Goal: Book appointment/travel/reservation

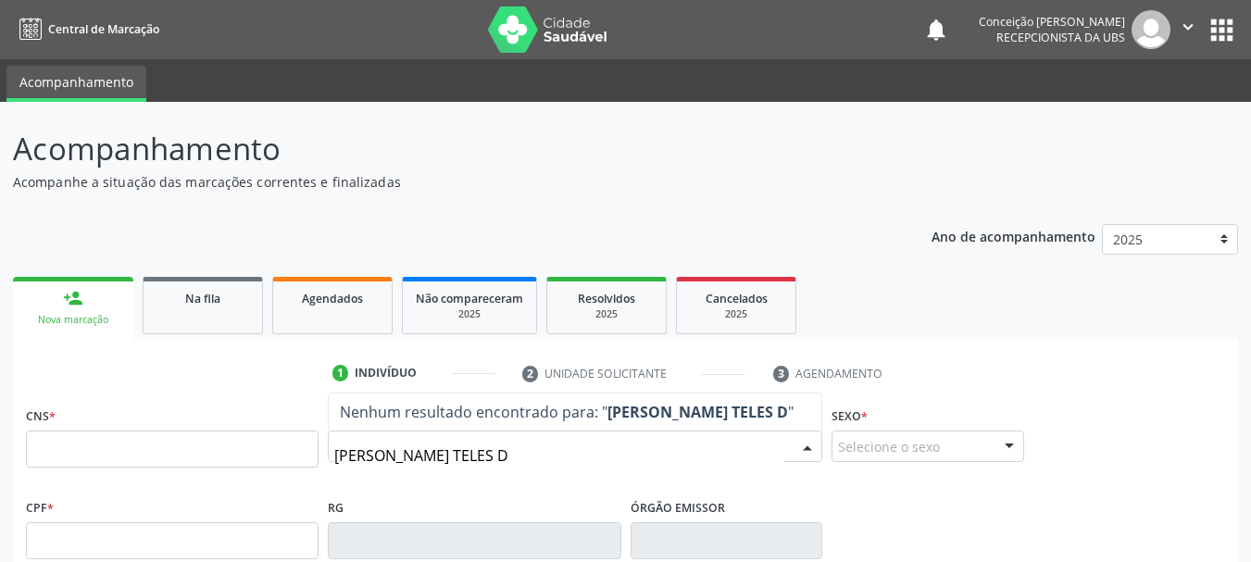
type input "[PERSON_NAME]"
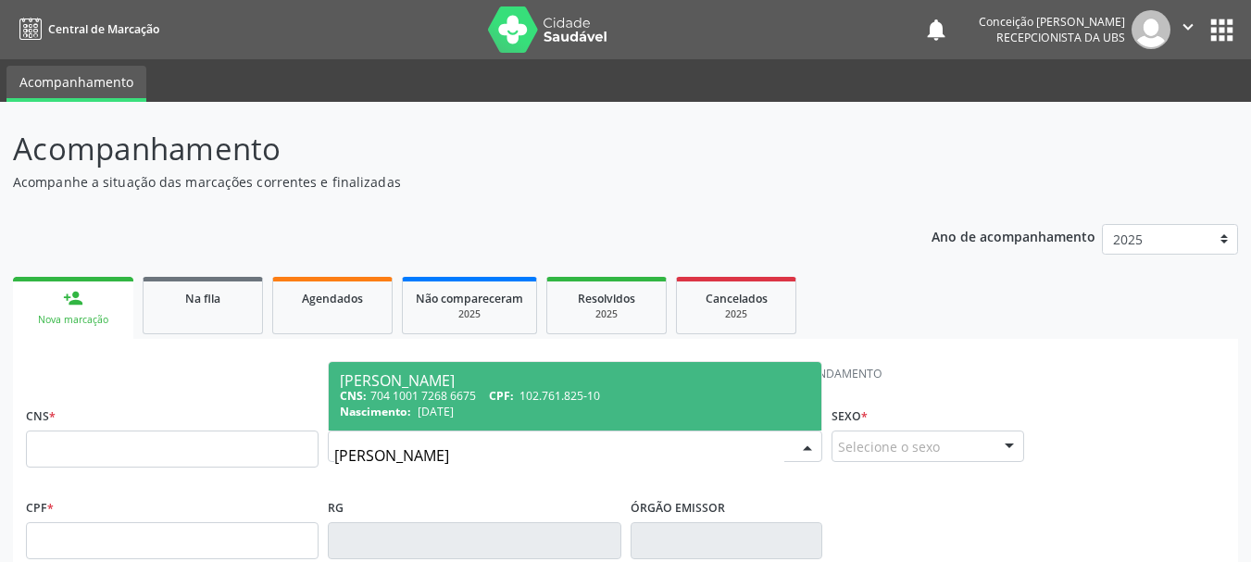
click at [498, 376] on div "[PERSON_NAME]" at bounding box center [575, 380] width 470 height 15
type input "704 1001 7268 6675"
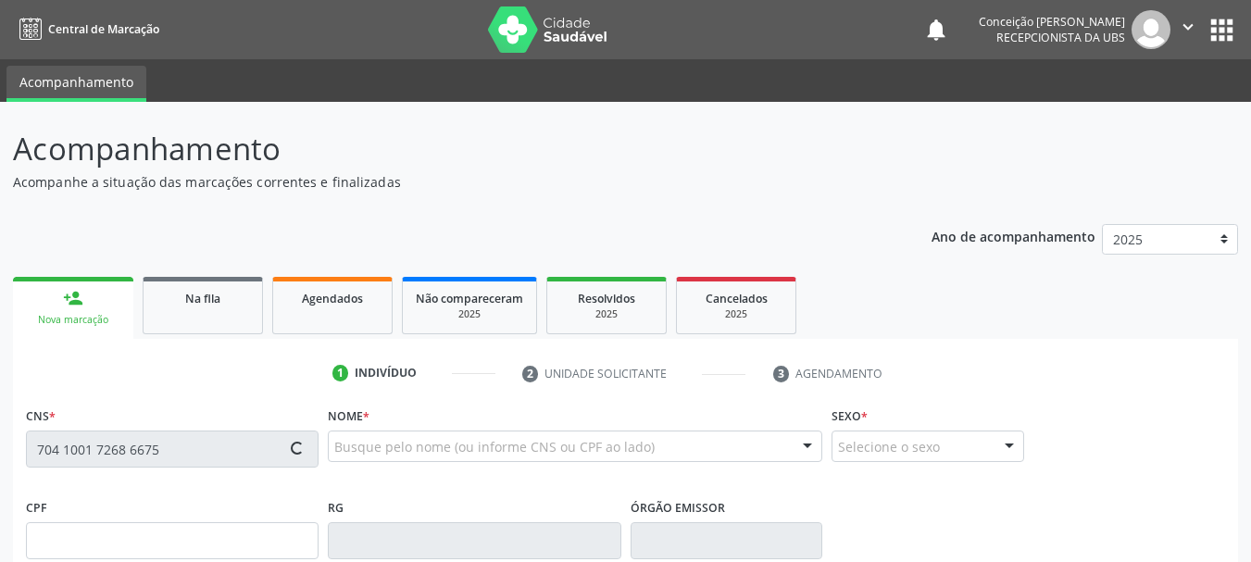
type input "102.761.825-10"
type input "[DATE]"
type input "[PERSON_NAME] Teles de Menezes"
type input "[PHONE_NUMBER]"
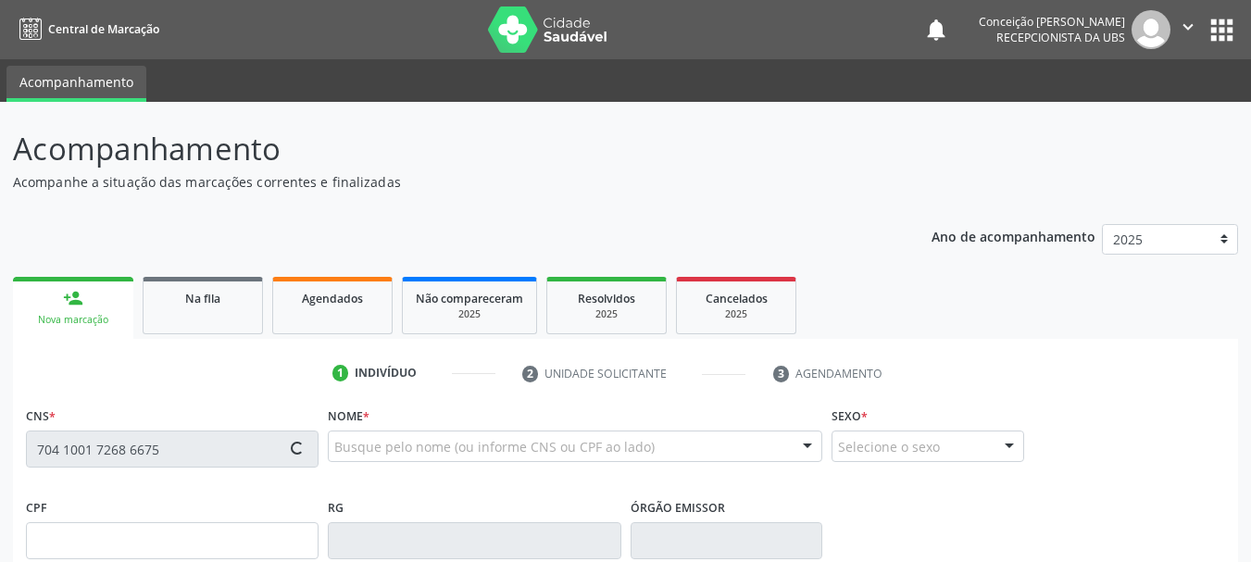
type input "862.395.765-22"
type input "63"
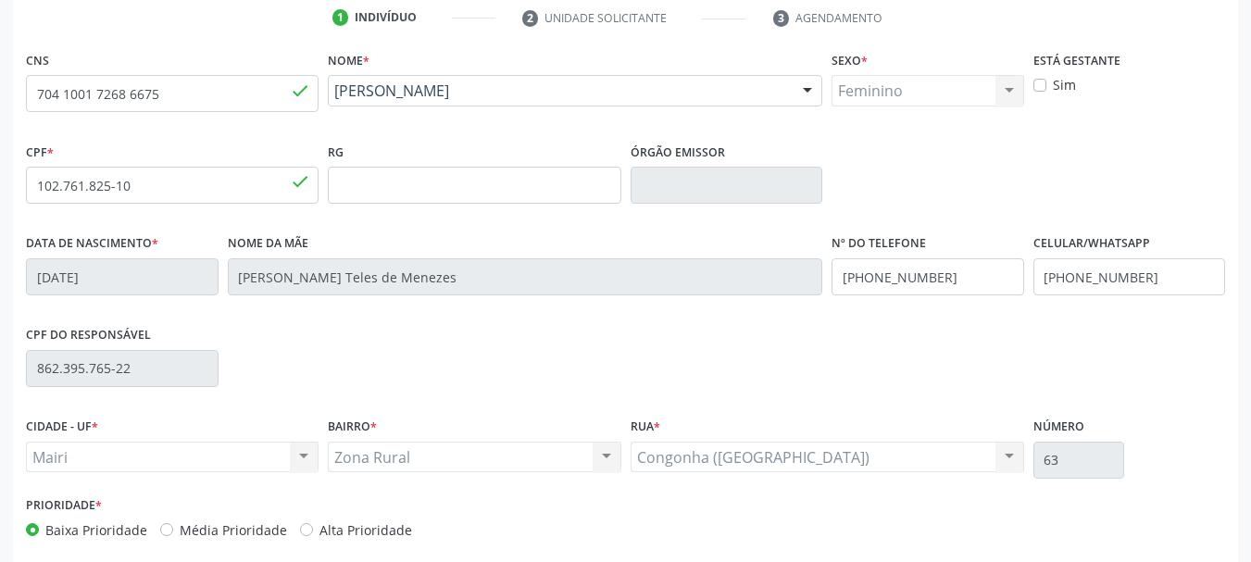
scroll to position [442, 0]
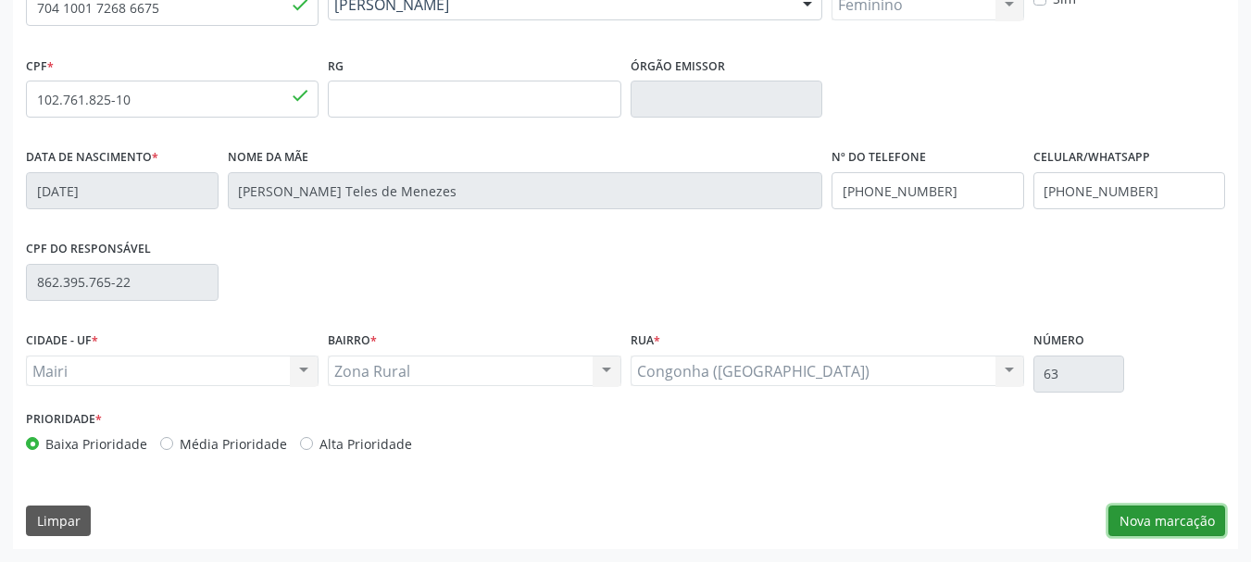
drag, startPoint x: 1165, startPoint y: 520, endPoint x: 1161, endPoint y: 486, distance: 34.5
click at [1166, 520] on button "Nova marcação" at bounding box center [1166, 521] width 117 height 31
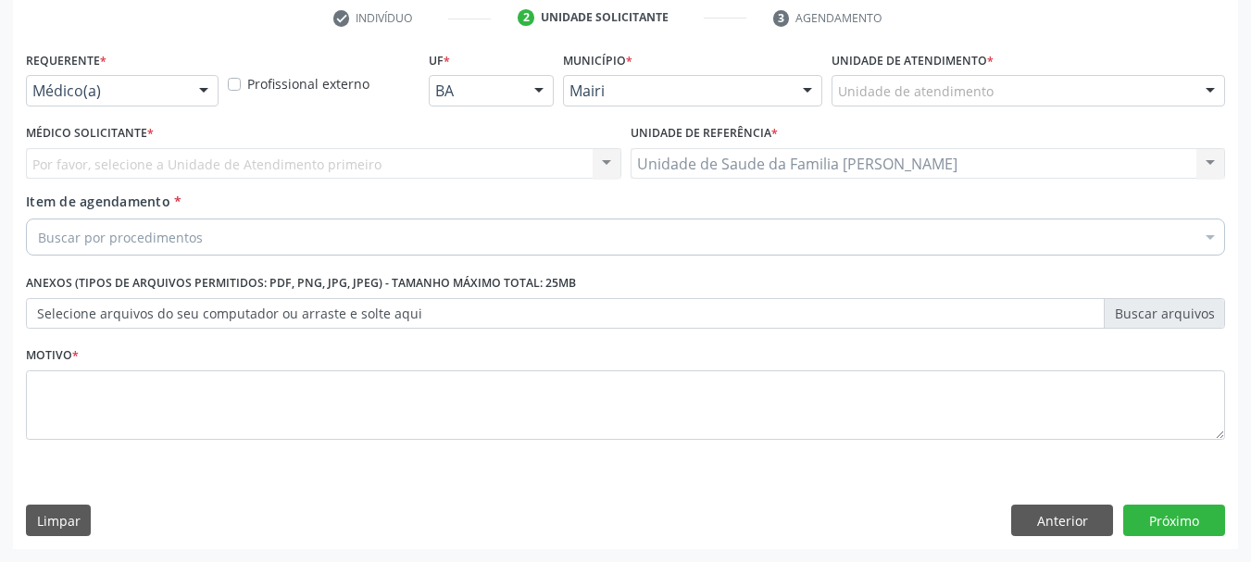
click at [1200, 97] on div at bounding box center [1210, 91] width 28 height 31
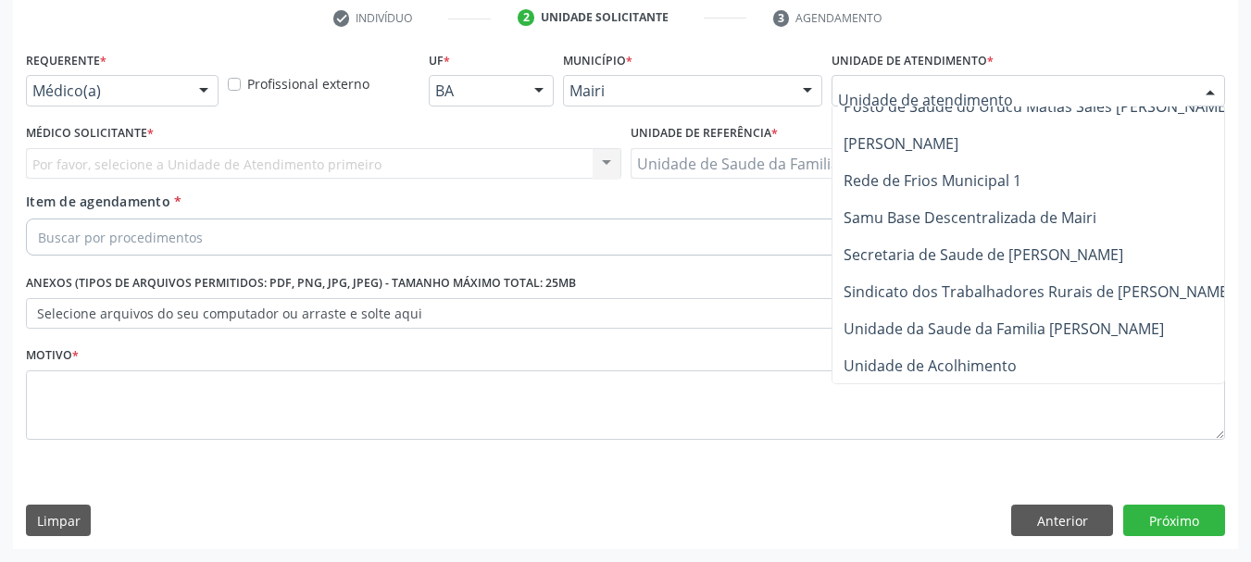
scroll to position [1404, 0]
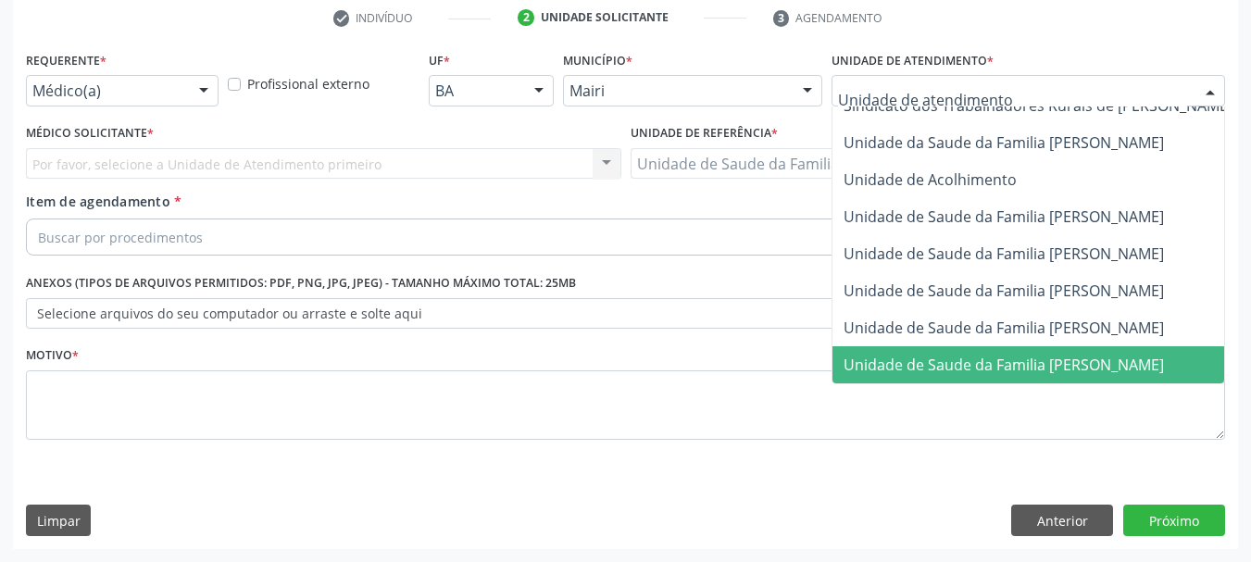
click at [1087, 355] on span "Unidade de Saude da Familia [PERSON_NAME]" at bounding box center [1003, 365] width 320 height 20
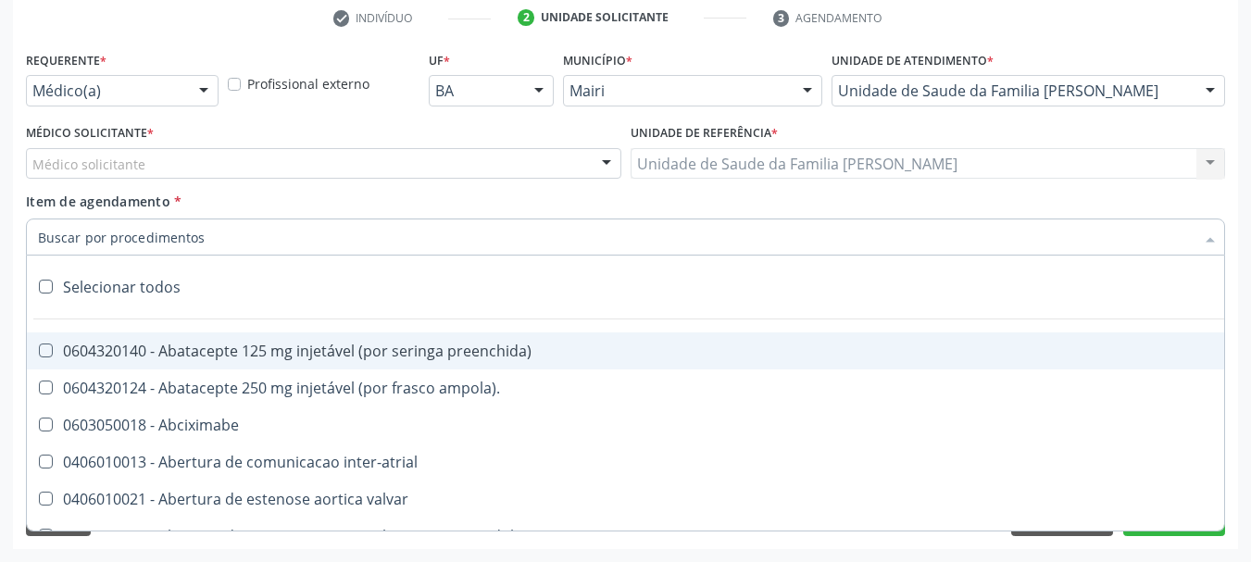
type input "#"
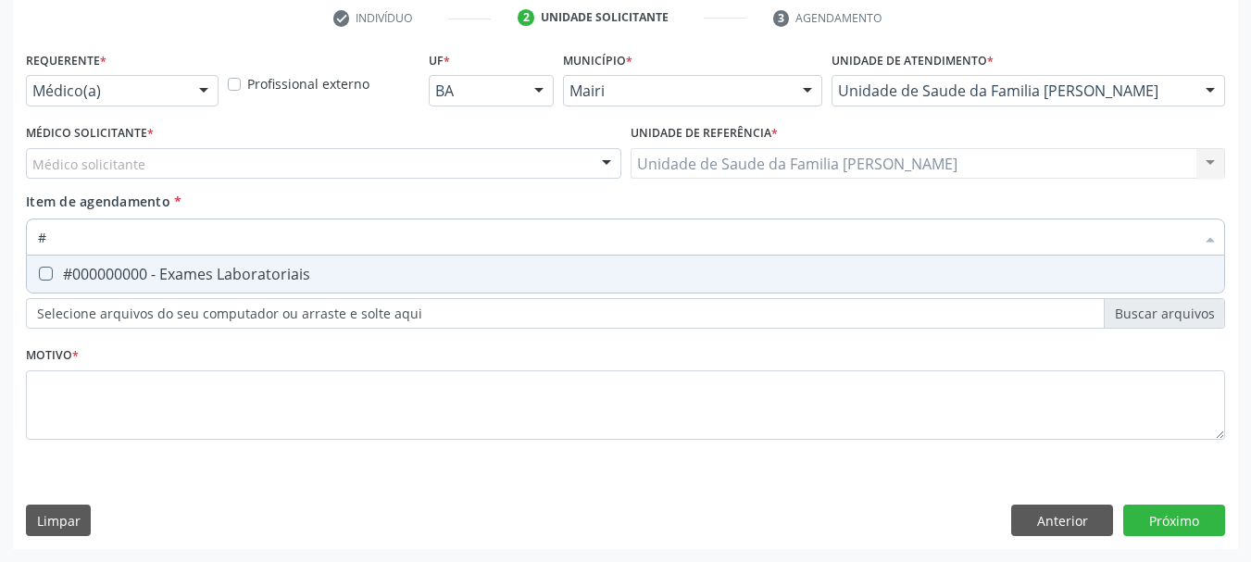
click at [138, 273] on div "#000000000 - Exames Laboratoriais" at bounding box center [625, 274] width 1175 height 15
checkbox Laboratoriais "true"
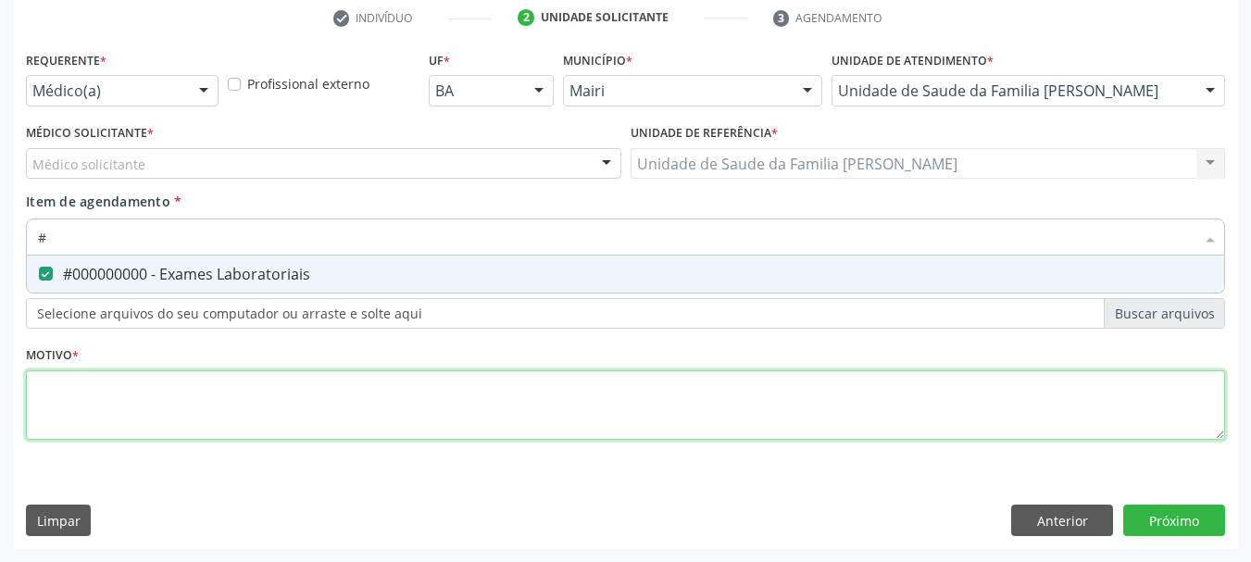
click at [91, 412] on div "Requerente * Médico(a) Médico(a) Enfermeiro(a) Paciente Nenhum resultado encont…" at bounding box center [625, 255] width 1199 height 419
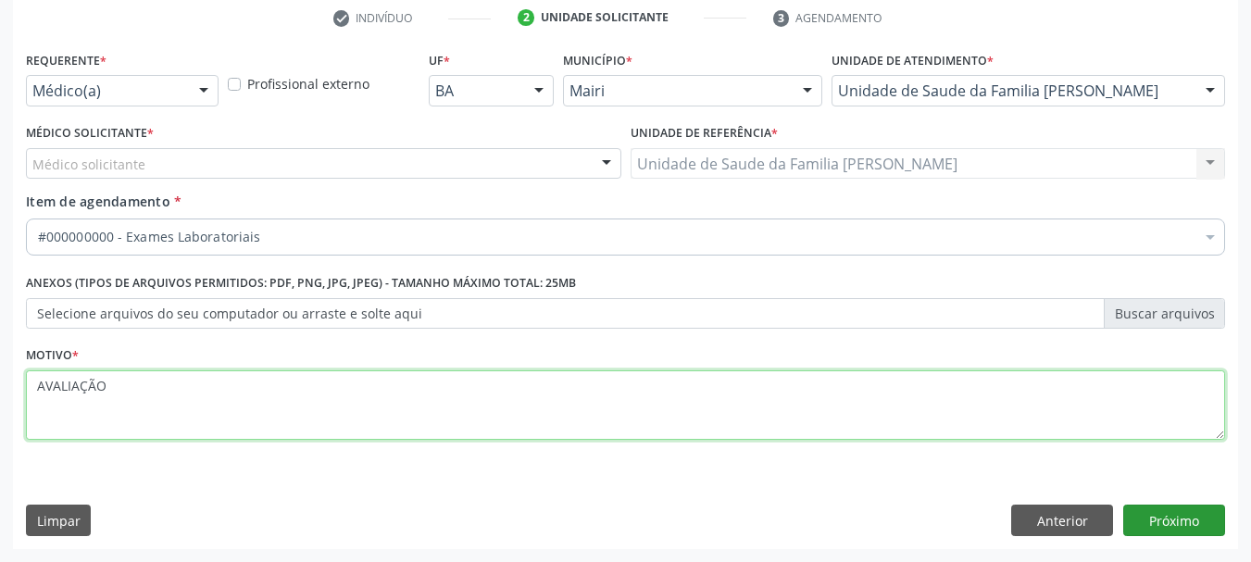
type textarea "AVALIAÇÃO"
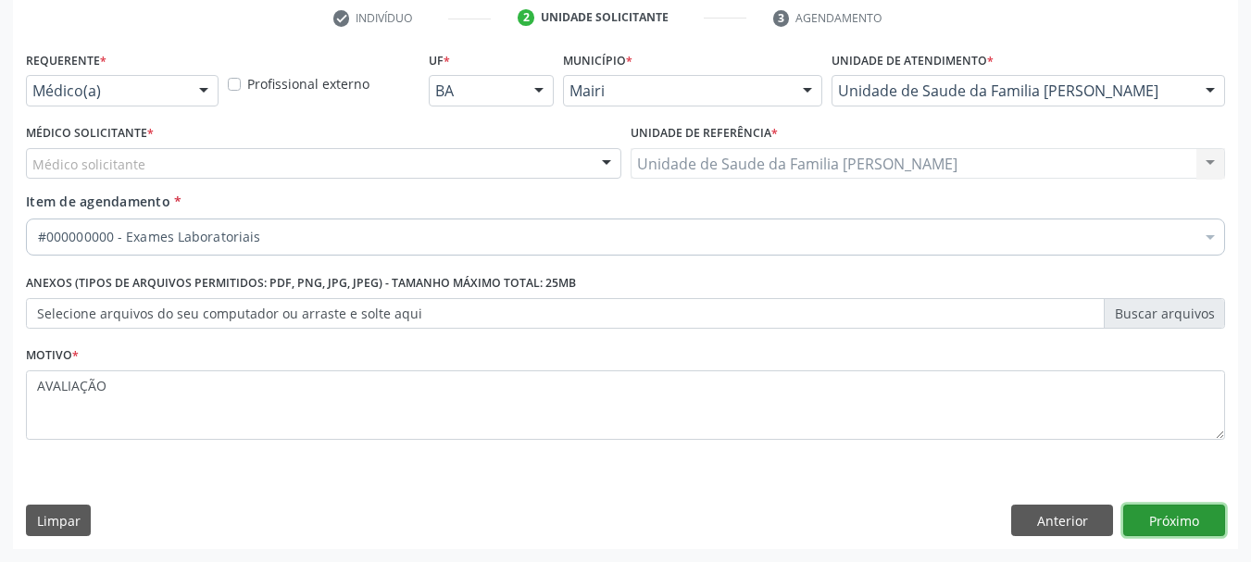
click at [1132, 526] on button "Próximo" at bounding box center [1174, 520] width 102 height 31
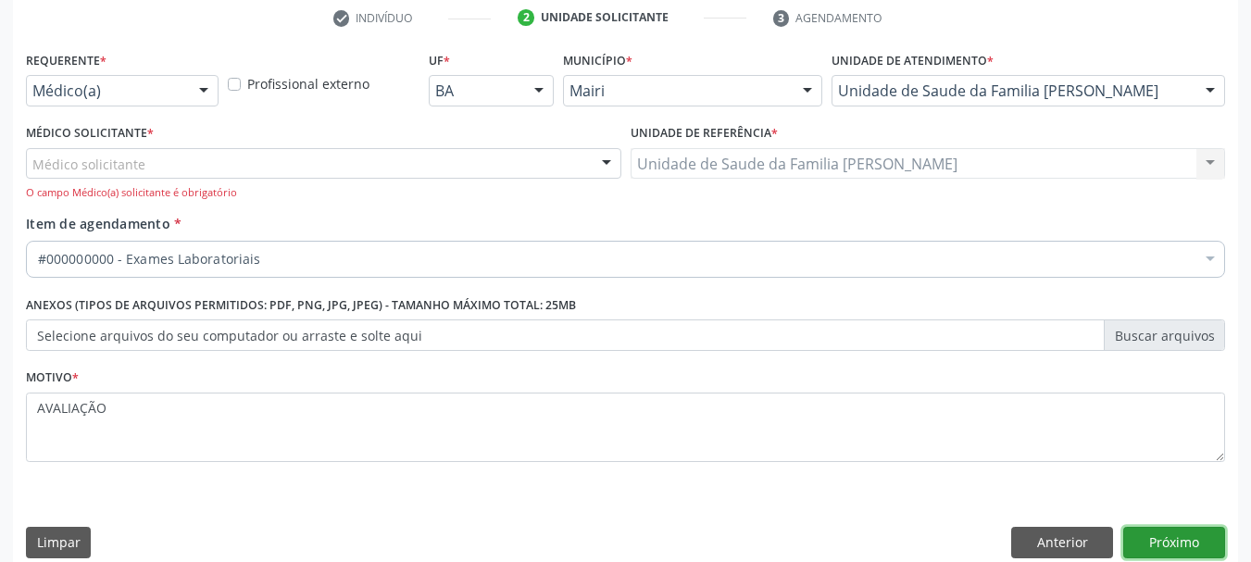
click at [1155, 540] on button "Próximo" at bounding box center [1174, 542] width 102 height 31
click at [104, 176] on div "Médico solicitante" at bounding box center [323, 163] width 595 height 31
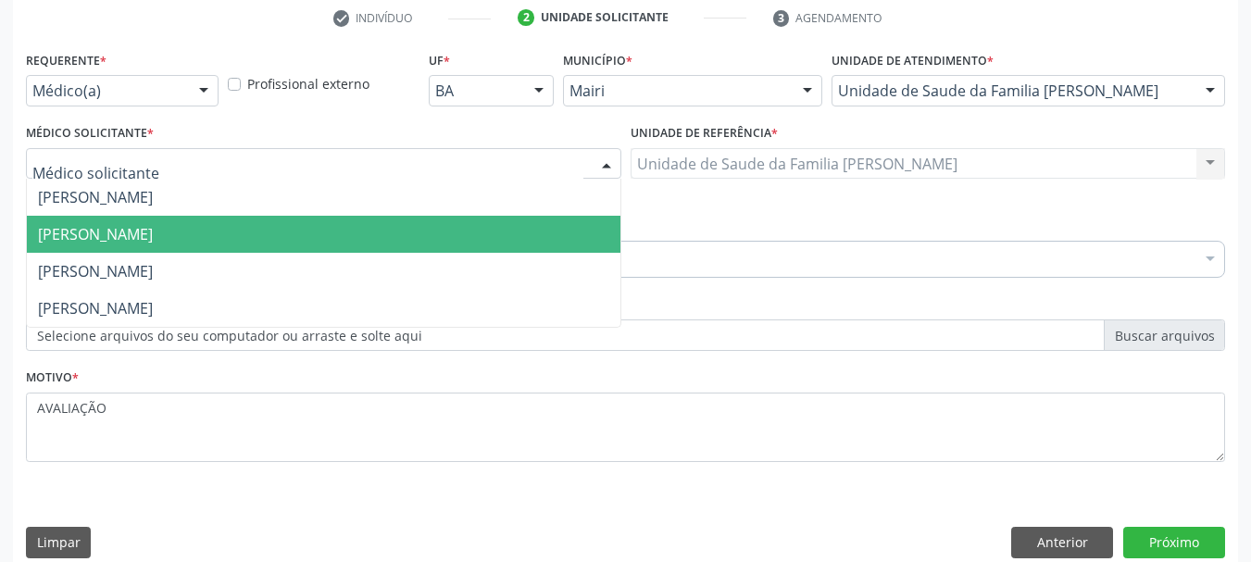
click at [111, 241] on span "[PERSON_NAME]" at bounding box center [95, 234] width 115 height 20
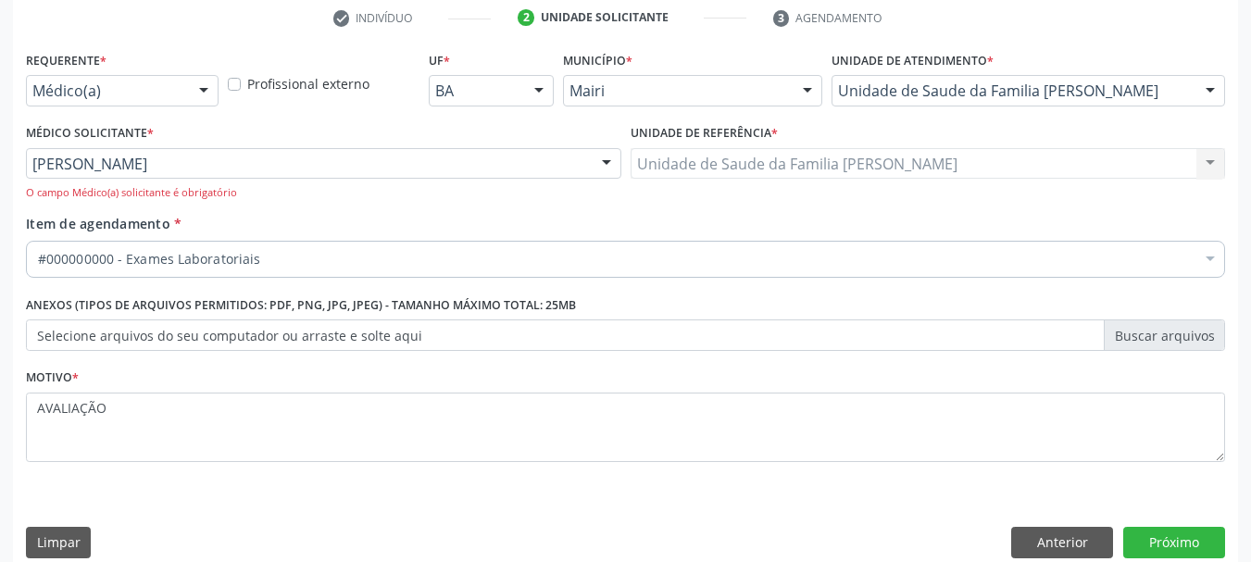
scroll to position [378, 0]
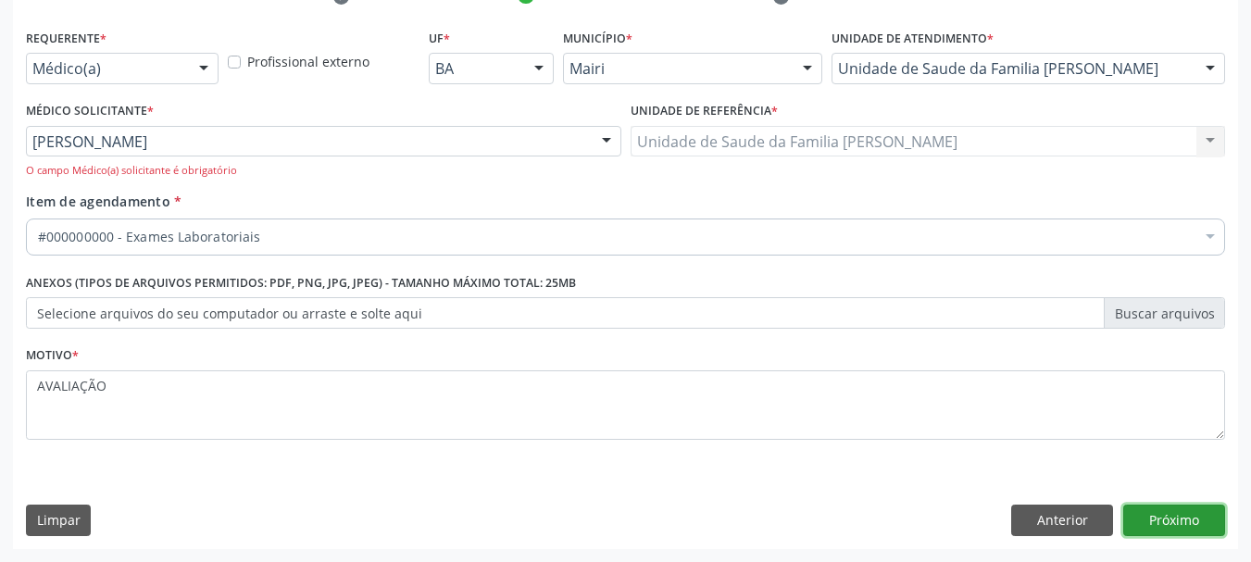
click at [1192, 521] on button "Próximo" at bounding box center [1174, 520] width 102 height 31
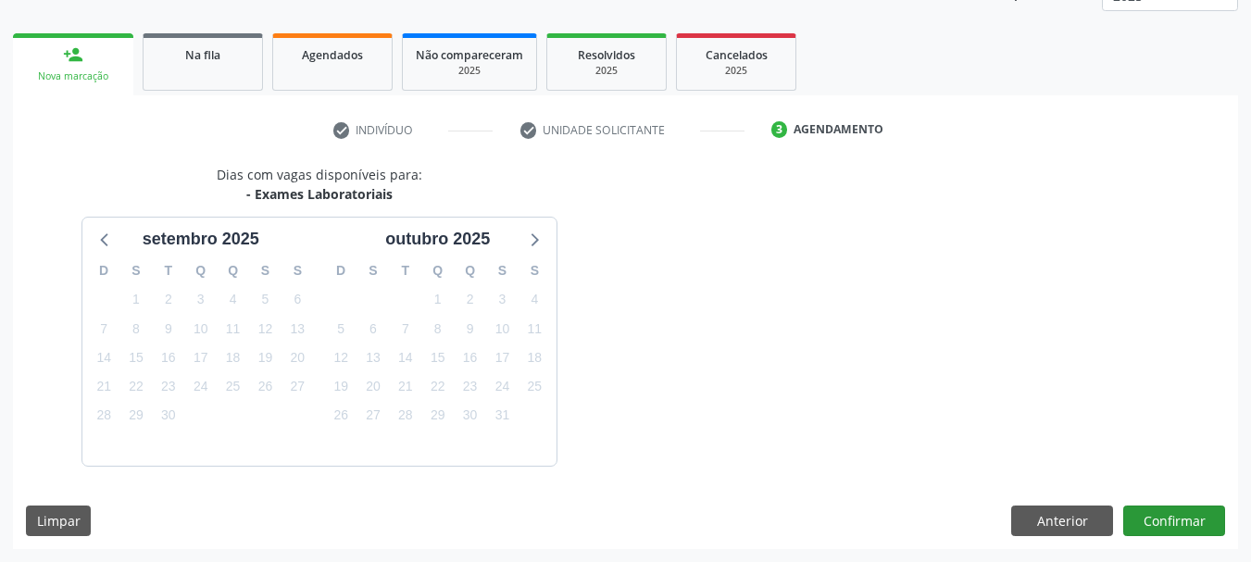
scroll to position [298, 0]
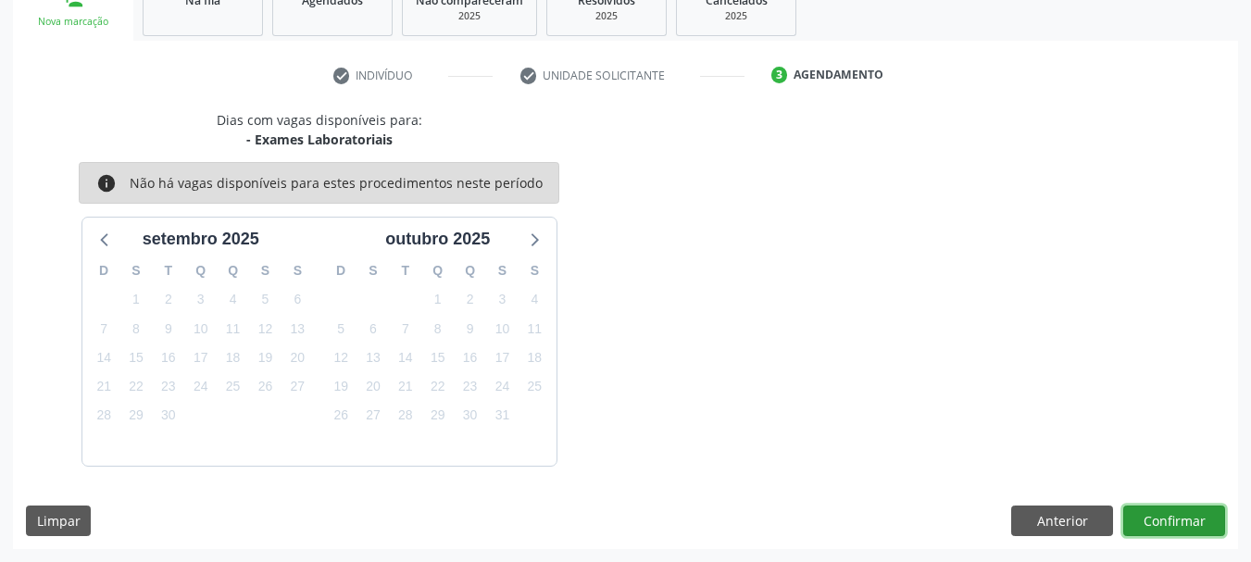
click at [1149, 529] on button "Confirmar" at bounding box center [1174, 521] width 102 height 31
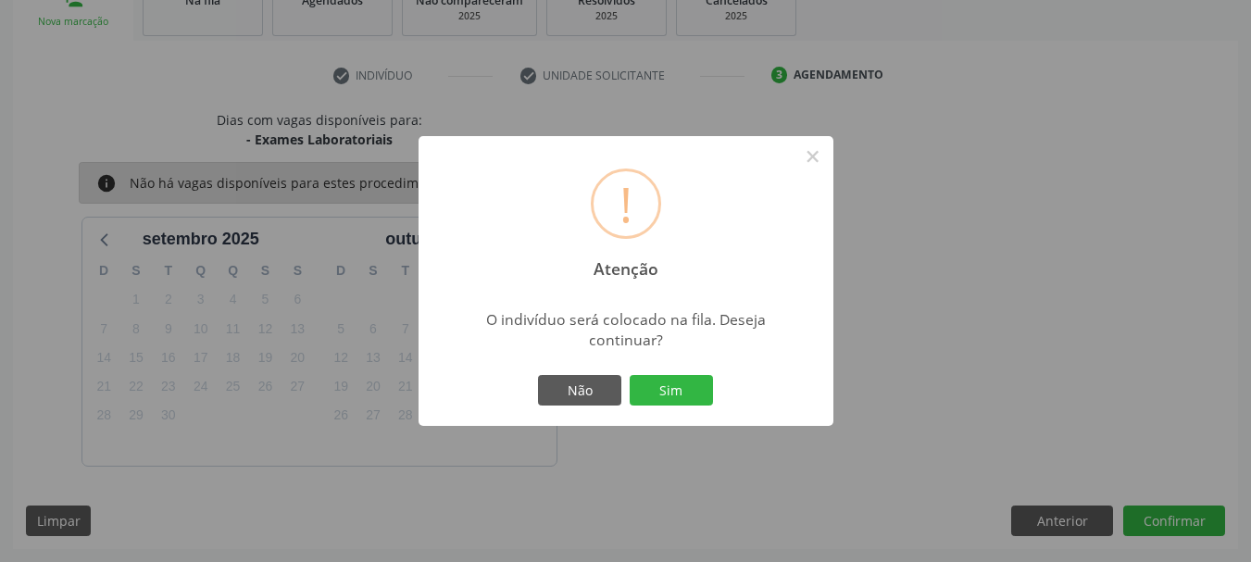
click at [655, 372] on div "Não Sim" at bounding box center [625, 390] width 183 height 39
click at [666, 398] on button "Sim" at bounding box center [671, 390] width 83 height 31
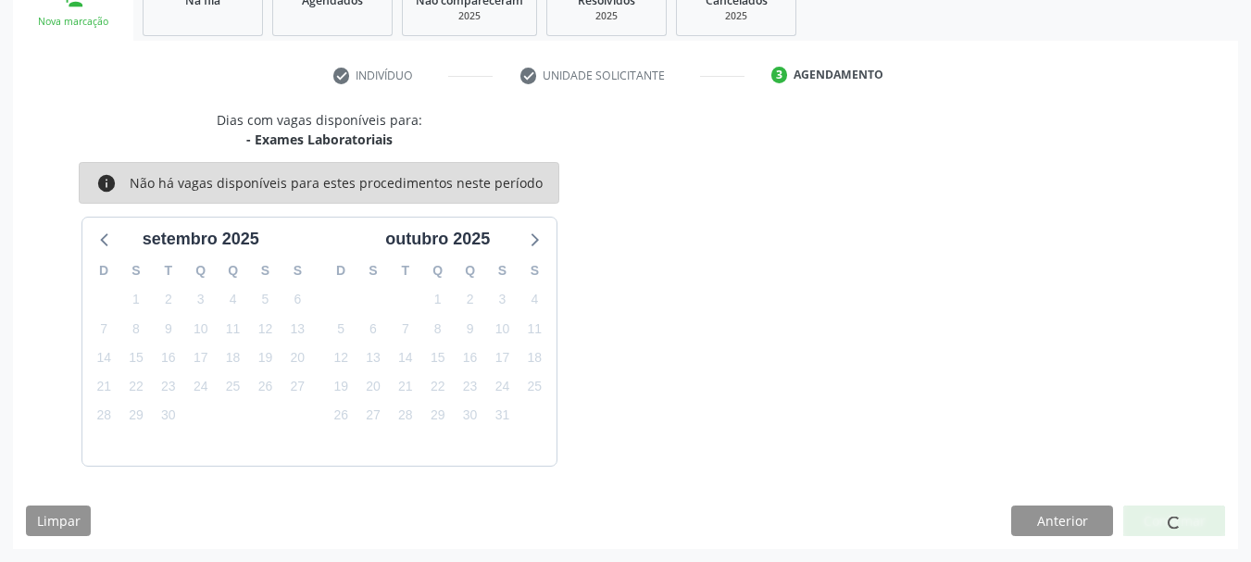
scroll to position [49, 0]
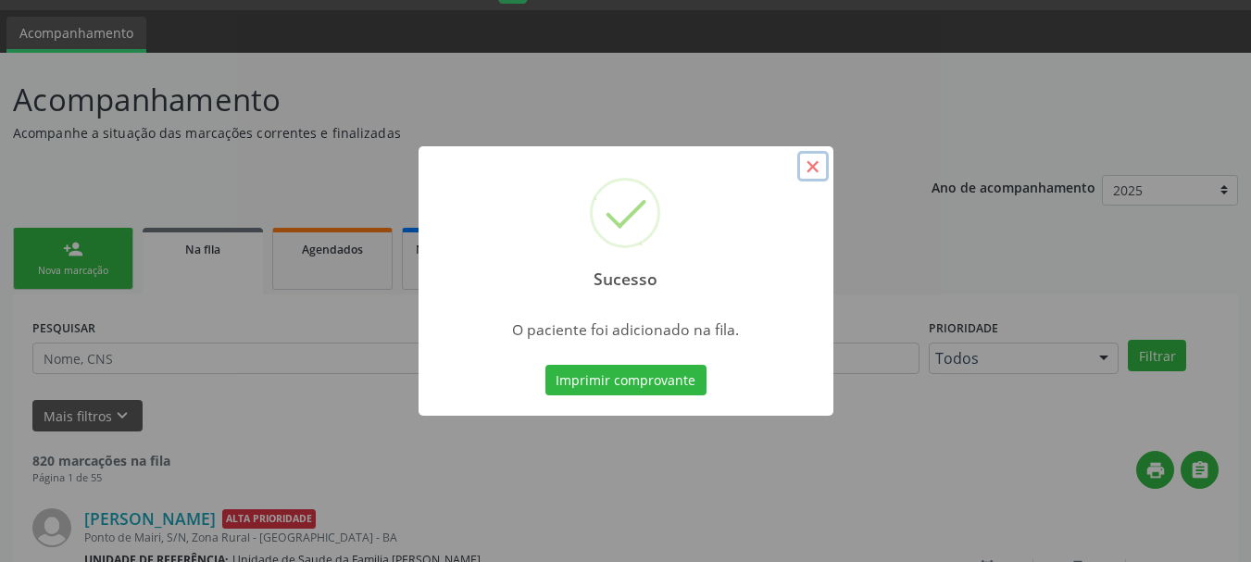
click at [806, 163] on button "×" at bounding box center [812, 166] width 31 height 31
